Goal: Task Accomplishment & Management: Manage account settings

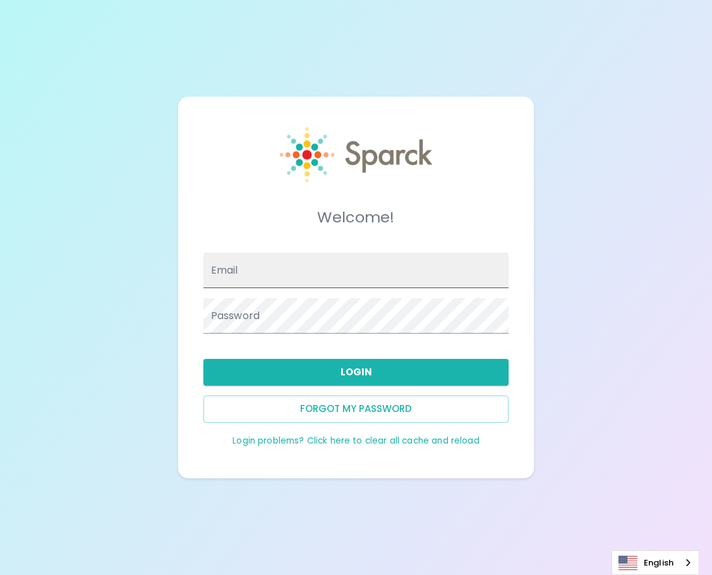
click at [267, 274] on input "Email" at bounding box center [356, 270] width 306 height 35
type input "[PERSON_NAME].blocker@"
click at [322, 268] on input "[PERSON_NAME].blocker@" at bounding box center [356, 270] width 306 height 35
type input "[PERSON_NAME][EMAIL_ADDRESS][DOMAIN_NAME]"
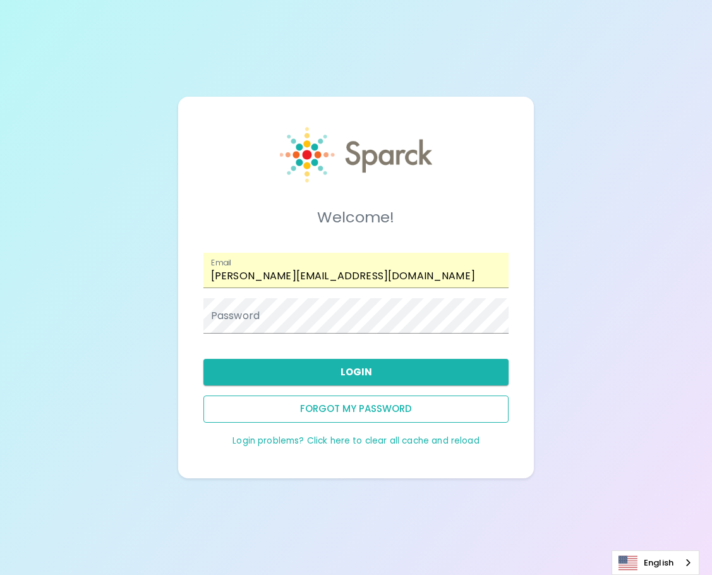
click at [325, 407] on button "Forgot my password" at bounding box center [356, 408] width 306 height 27
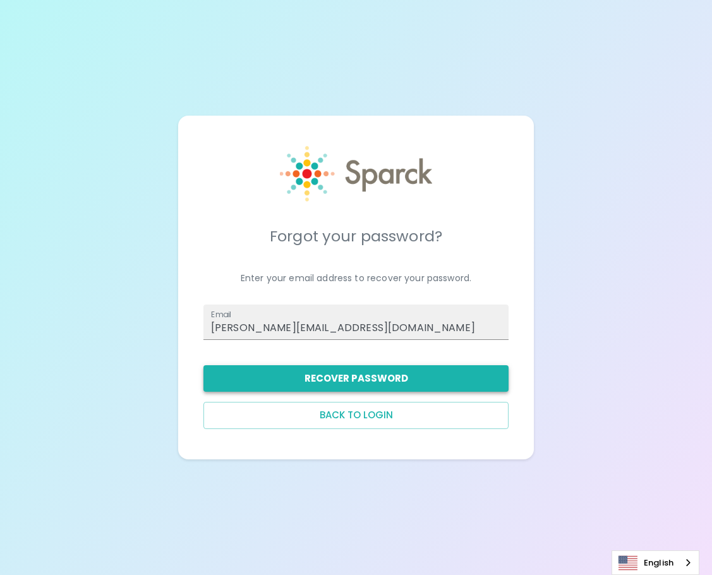
click at [335, 383] on button "Recover Password" at bounding box center [356, 378] width 306 height 27
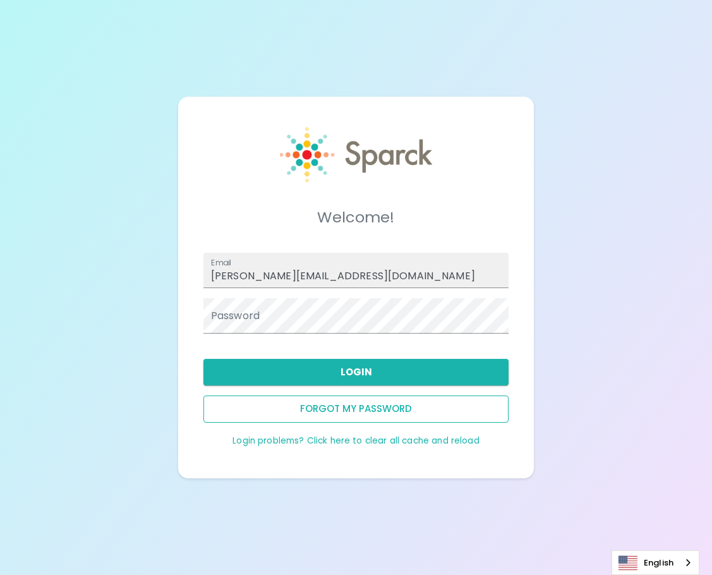
click at [365, 403] on button "Forgot my password" at bounding box center [356, 408] width 306 height 27
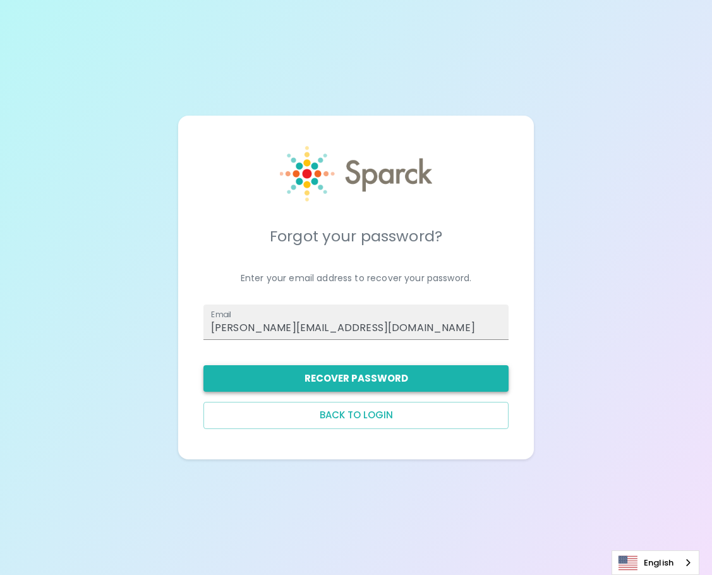
click at [354, 379] on button "Recover Password" at bounding box center [356, 378] width 306 height 27
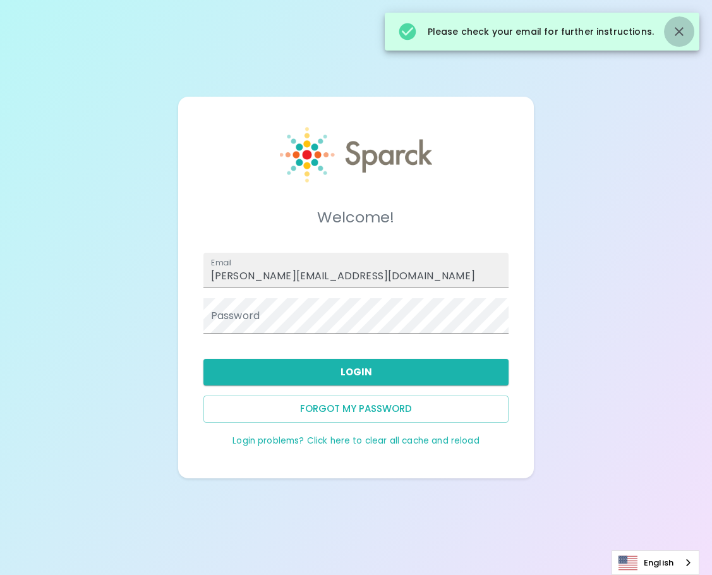
click at [680, 29] on icon "button" at bounding box center [679, 31] width 9 height 9
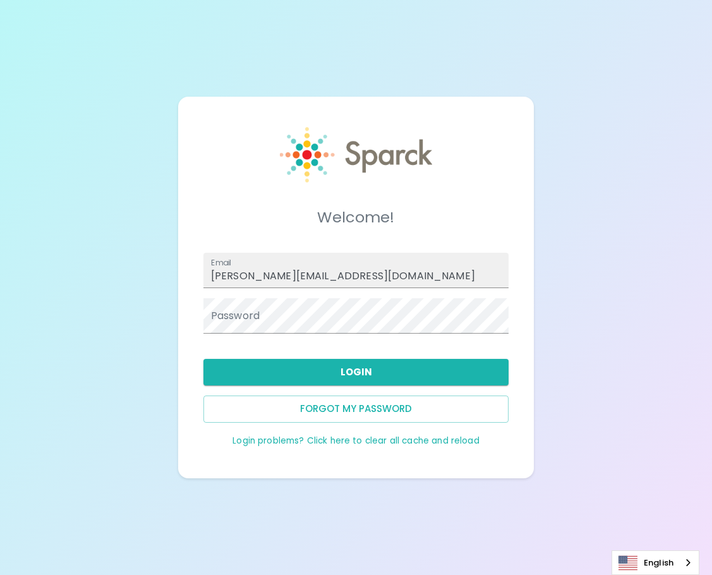
click at [123, 506] on div "Welcome! Email [PERSON_NAME][EMAIL_ADDRESS][DOMAIN_NAME] Password Login Forgot …" at bounding box center [356, 287] width 712 height 575
click at [141, 466] on div "Welcome! Email [PERSON_NAME][EMAIL_ADDRESS][DOMAIN_NAME] Password Login Forgot …" at bounding box center [356, 287] width 712 height 575
click at [102, 448] on div "Welcome! Email [PERSON_NAME][EMAIL_ADDRESS][DOMAIN_NAME] Password Login Forgot …" at bounding box center [356, 287] width 712 height 575
